Goal: Task Accomplishment & Management: Manage account settings

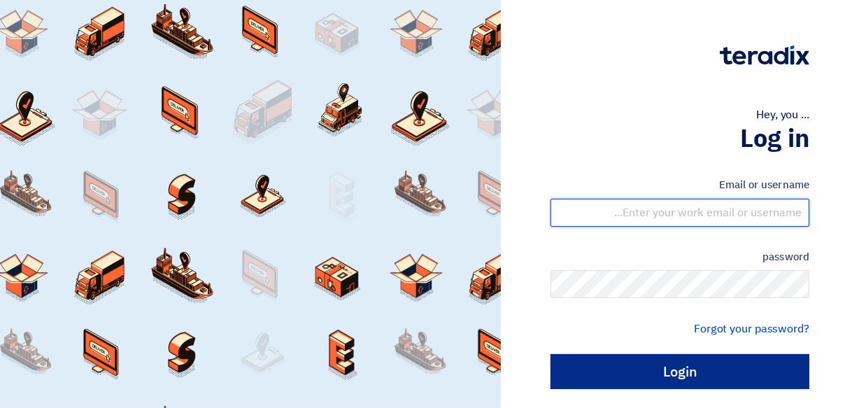
type input "[EMAIL_ADDRESS][DOMAIN_NAME]"
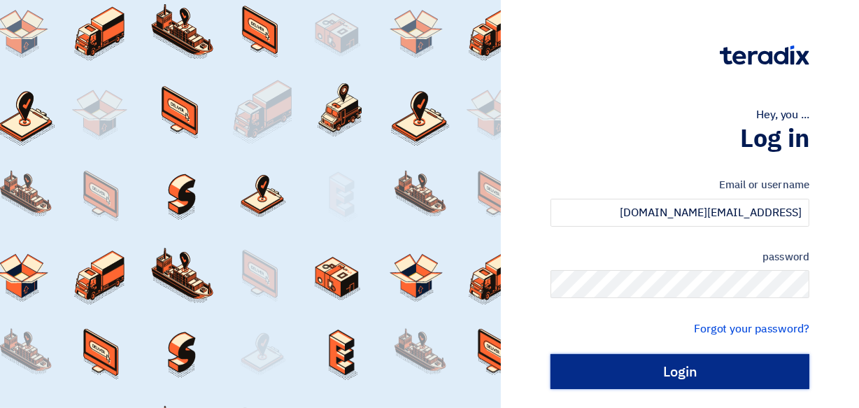
click at [650, 367] on input "Login" at bounding box center [679, 371] width 259 height 35
type input "Sign in"
